Goal: Navigation & Orientation: Go to known website

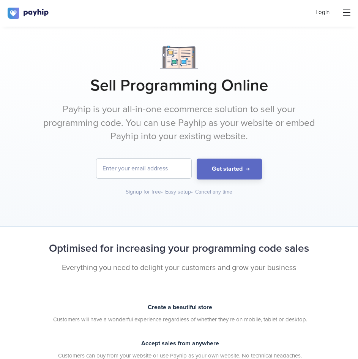
click at [89, 0] on div "Login" at bounding box center [179, 13] width 358 height 27
drag, startPoint x: 79, startPoint y: 113, endPoint x: 76, endPoint y: 107, distance: 6.3
click at [34, 10] on img at bounding box center [29, 13] width 42 height 11
